Goal: Information Seeking & Learning: Learn about a topic

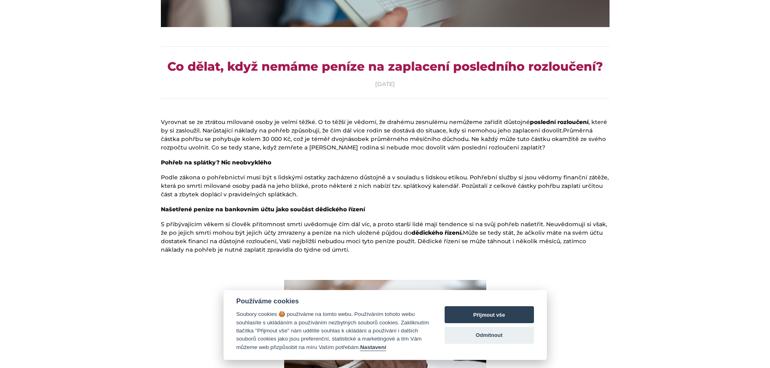
scroll to position [364, 0]
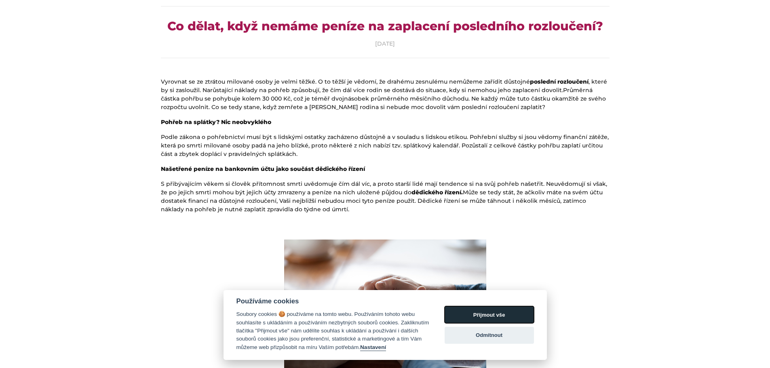
click at [489, 308] on button "Přijmout vše" at bounding box center [489, 314] width 89 height 17
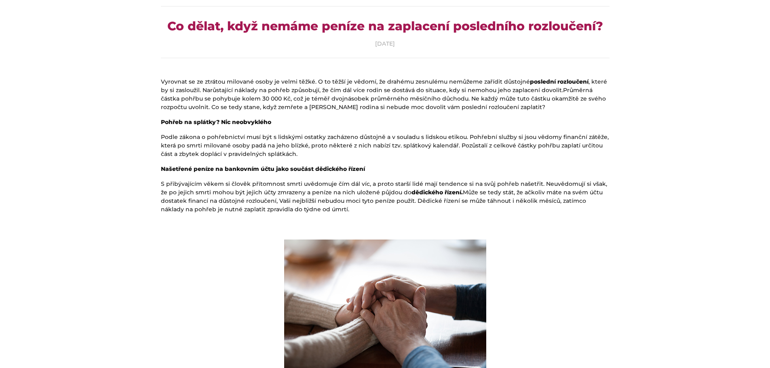
checkbox input "true"
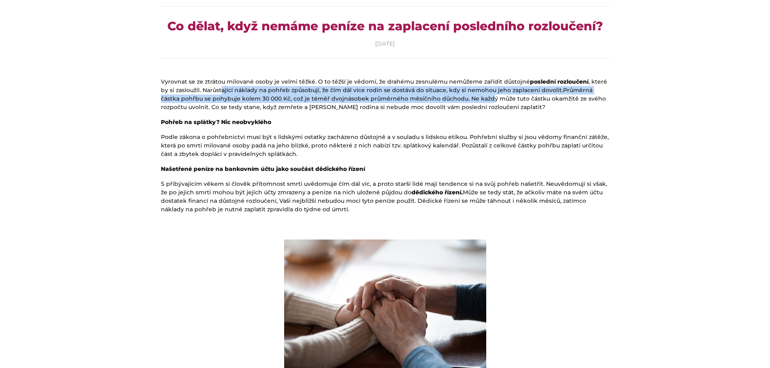
drag, startPoint x: 214, startPoint y: 86, endPoint x: 469, endPoint y: 101, distance: 255.4
click at [469, 101] on p "Vyrovnat se ze ztrátou milované osoby je velmi těžké. O to těžší je vědomí, že …" at bounding box center [385, 95] width 449 height 34
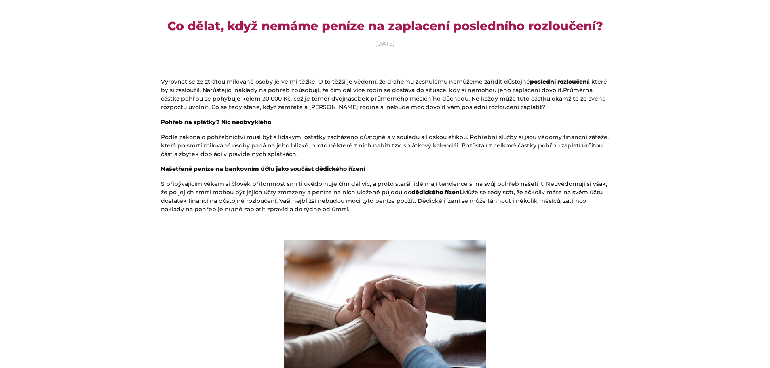
click at [443, 110] on p "Vyrovnat se ze ztrátou milované osoby je velmi těžké. O to těžší je vědomí, že …" at bounding box center [385, 95] width 449 height 34
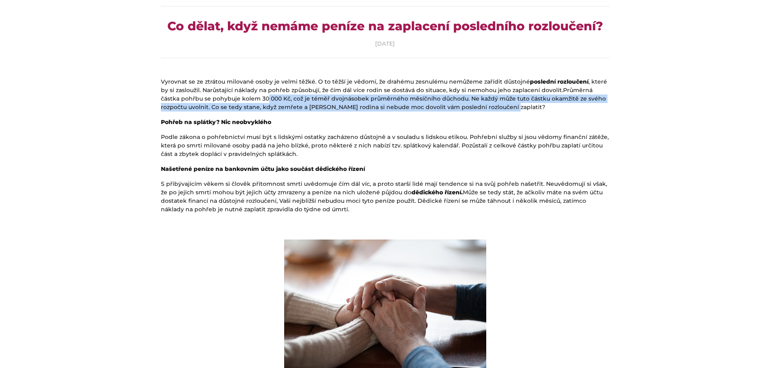
drag, startPoint x: 245, startPoint y: 97, endPoint x: 506, endPoint y: 110, distance: 261.8
click at [506, 110] on p "Vyrovnat se ze ztrátou milované osoby je velmi těžké. O to těžší je vědomí, že …" at bounding box center [385, 95] width 449 height 34
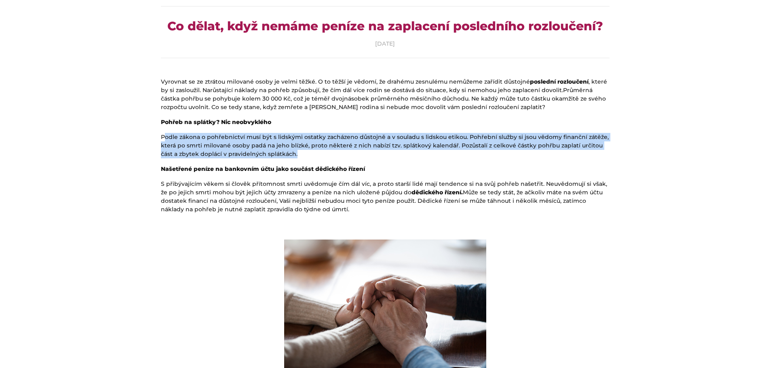
drag, startPoint x: 163, startPoint y: 137, endPoint x: 336, endPoint y: 150, distance: 173.1
click at [336, 150] on p "Podle zákona o pohřebnictví musí být s lidskými ostatky zacházeno důstojně a v …" at bounding box center [385, 145] width 449 height 25
drag, startPoint x: 158, startPoint y: 187, endPoint x: 577, endPoint y: 208, distance: 419.7
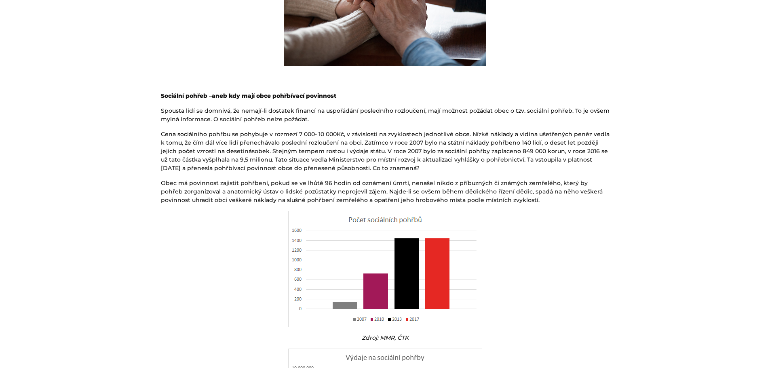
scroll to position [687, 0]
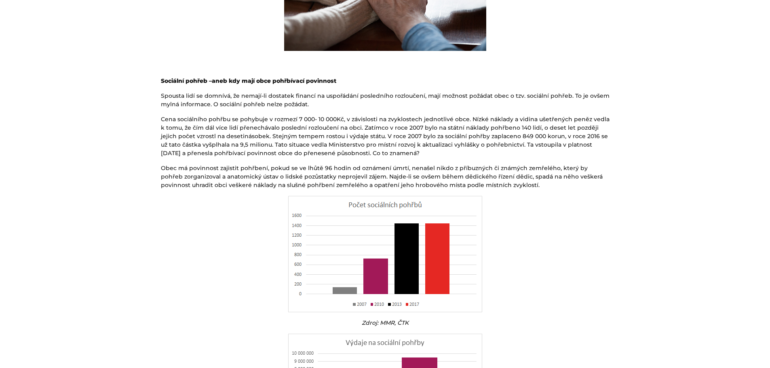
click at [185, 258] on p at bounding box center [385, 254] width 449 height 116
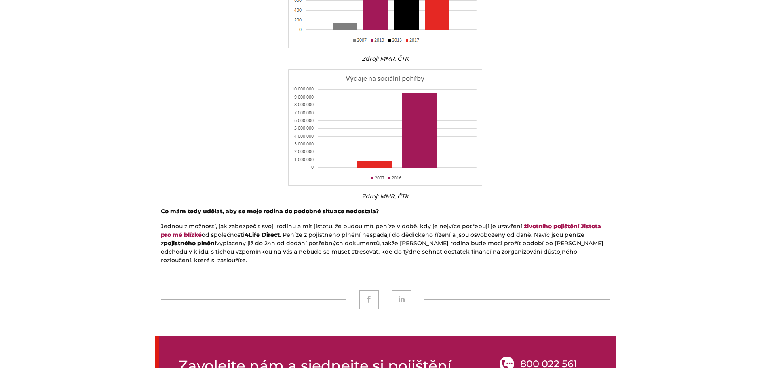
scroll to position [1051, 0]
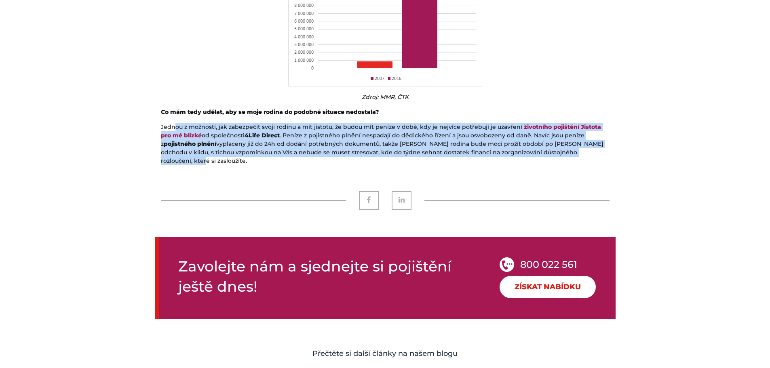
drag, startPoint x: 173, startPoint y: 131, endPoint x: 570, endPoint y: 154, distance: 398.0
click at [570, 154] on p "Jednou z možností, jak zabezpečit svoji rodinu a mít jistotu, že budou mít pení…" at bounding box center [385, 144] width 449 height 42
